Goal: Understand process/instructions

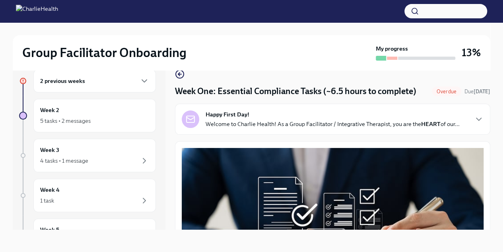
scroll to position [388, 0]
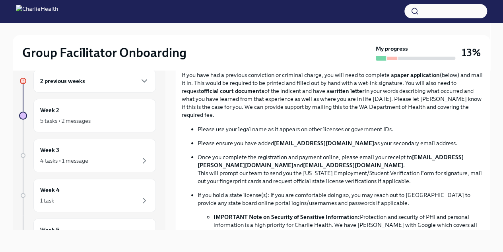
click at [118, 74] on div "2 previous weeks" at bounding box center [94, 80] width 123 height 23
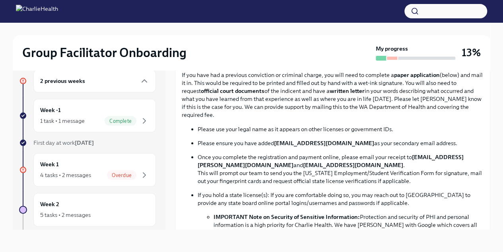
click at [94, 112] on div "Week -1 1 task • 1 message Complete" at bounding box center [94, 115] width 109 height 20
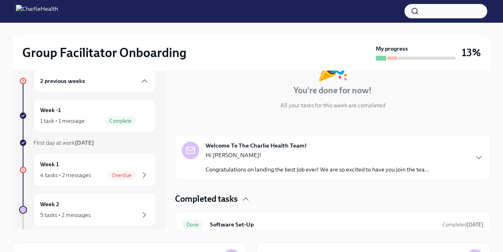
scroll to position [60, 0]
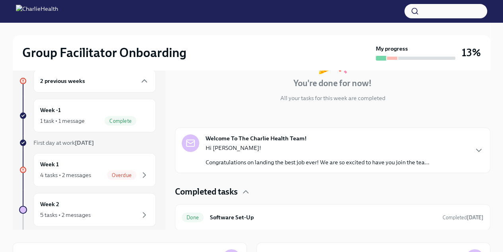
click at [81, 171] on div "4 tasks • 2 messages" at bounding box center [65, 175] width 51 height 8
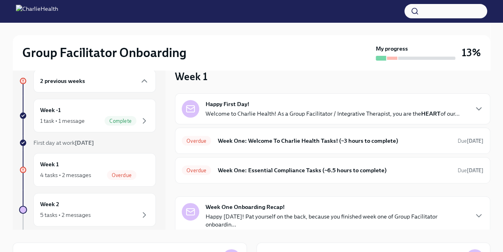
click at [276, 137] on h6 "Week One: Welcome To Charlie Health Tasks! (~3 hours to complete)" at bounding box center [335, 140] width 234 height 9
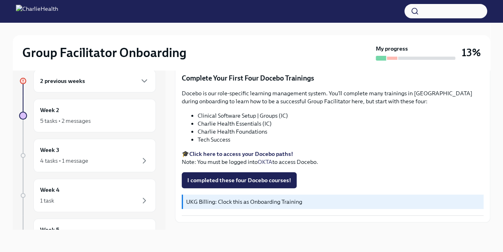
scroll to position [1062, 0]
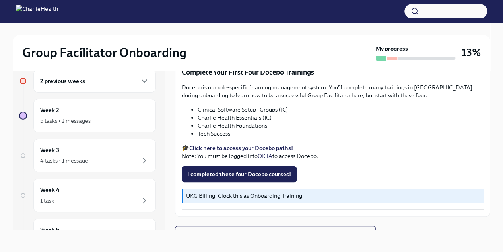
click at [275, 230] on span "Next task : Week One: Essential Compliance Tasks (~6.5 hours to complete)" at bounding box center [275, 234] width 187 height 8
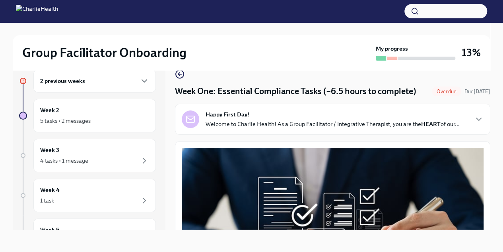
click at [477, 120] on icon "button" at bounding box center [479, 119] width 5 height 2
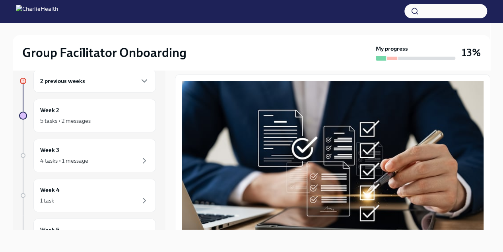
scroll to position [302, 0]
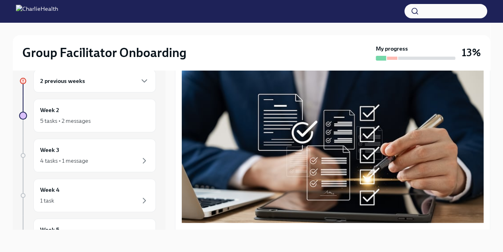
click at [376, 14] on strong "submit a ticket HERE" at bounding box center [357, 10] width 56 height 7
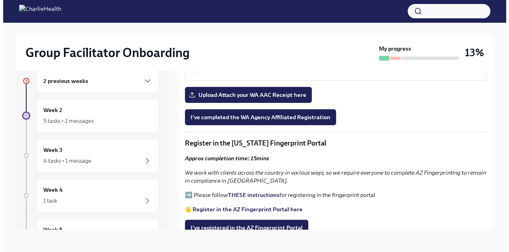
scroll to position [982, 0]
